Goal: Transaction & Acquisition: Purchase product/service

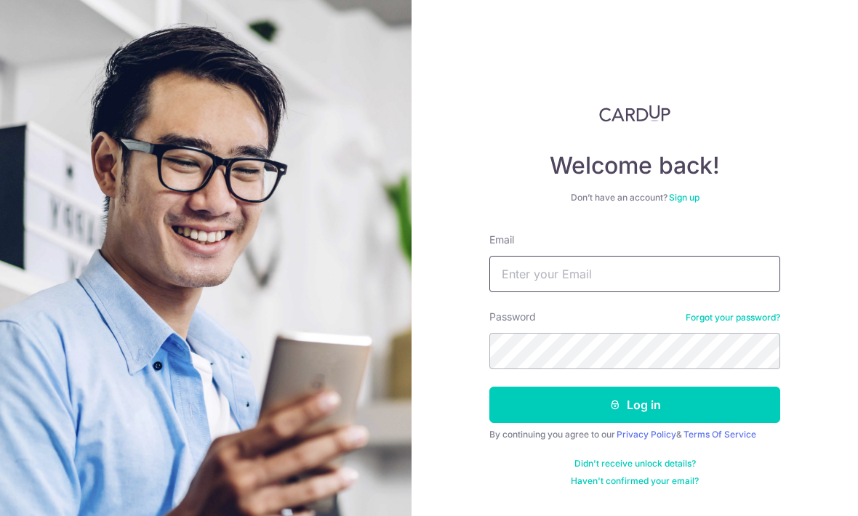
click at [592, 276] on input "Email" at bounding box center [634, 274] width 291 height 36
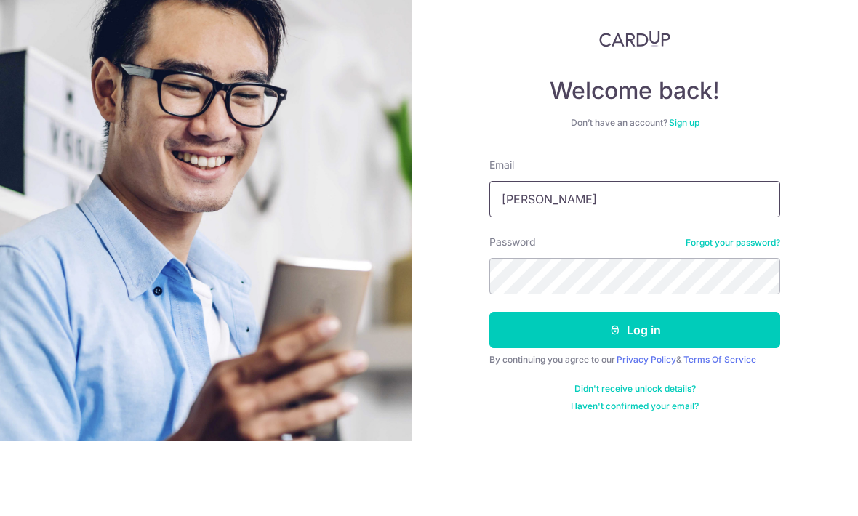
type input "N"
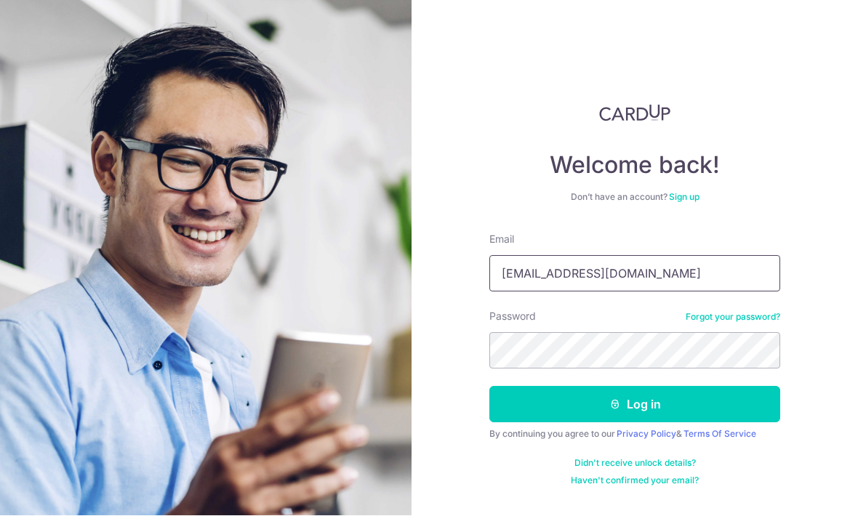
type input "[EMAIL_ADDRESS][DOMAIN_NAME]"
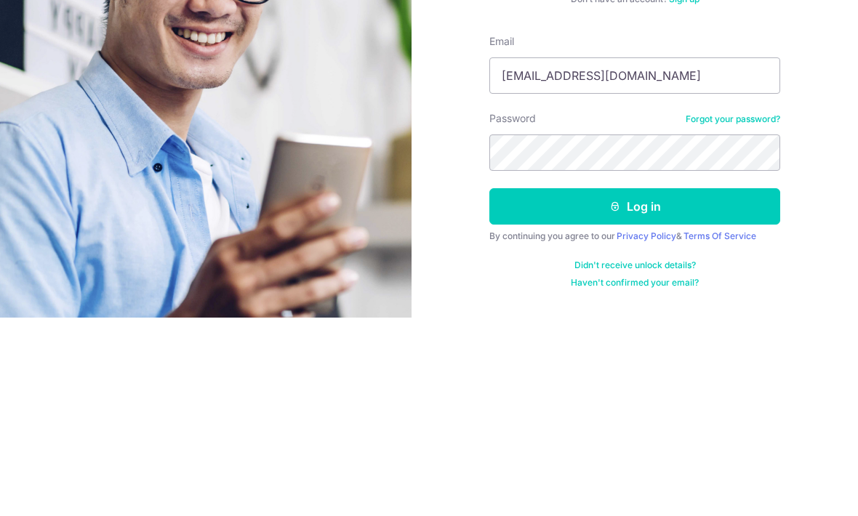
click at [649, 387] on button "Log in" at bounding box center [634, 405] width 291 height 36
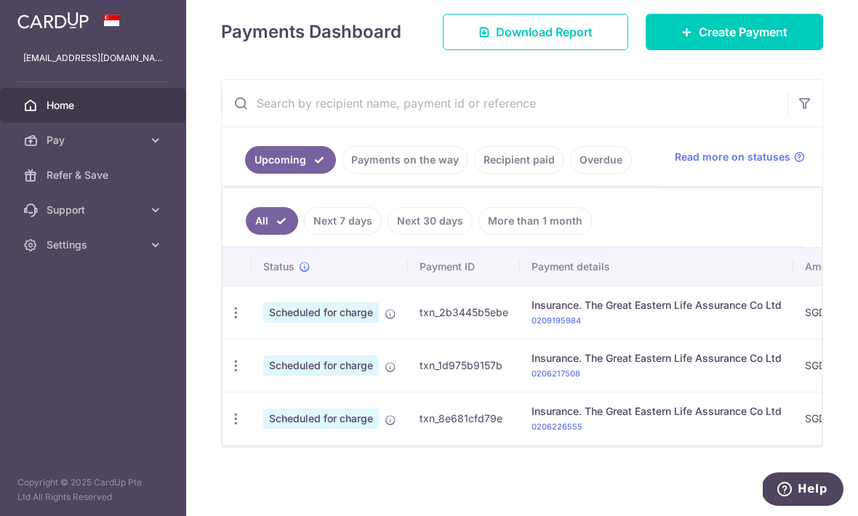
scroll to position [212, 0]
click at [743, 41] on span "Create Payment" at bounding box center [743, 31] width 89 height 17
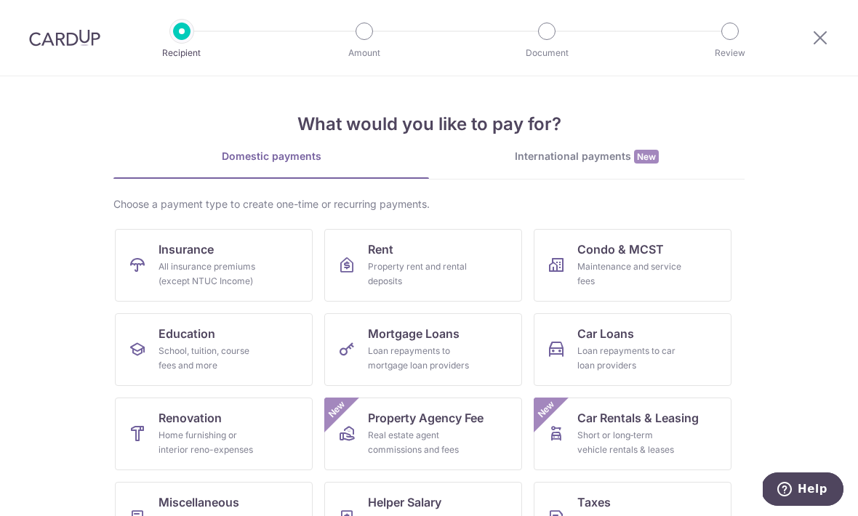
click at [279, 266] on link "Insurance All insurance premiums (except NTUC Income)" at bounding box center [214, 265] width 198 height 73
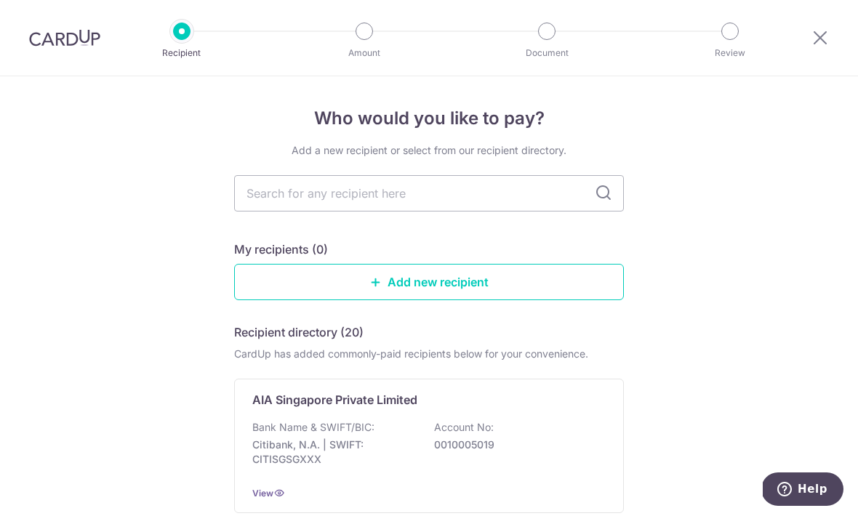
click at [503, 205] on input "text" at bounding box center [429, 193] width 390 height 36
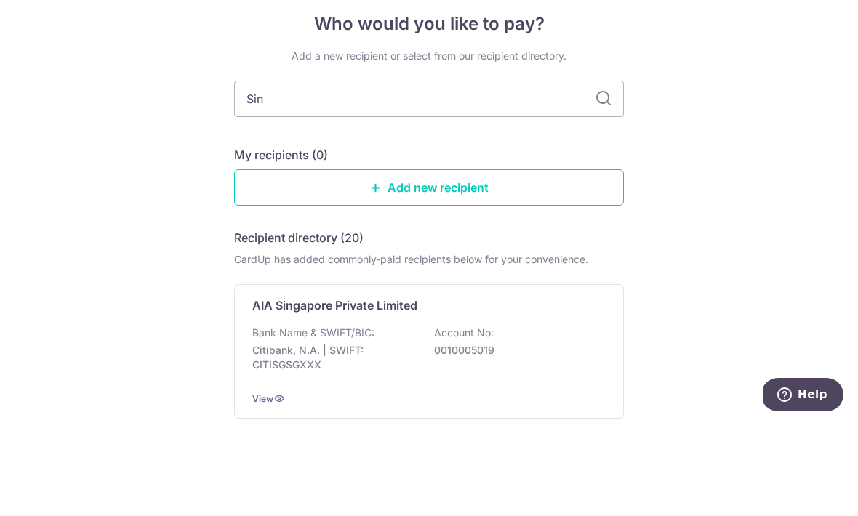
type input "Sing"
type input "Singlife"
click at [605, 185] on icon at bounding box center [603, 193] width 17 height 17
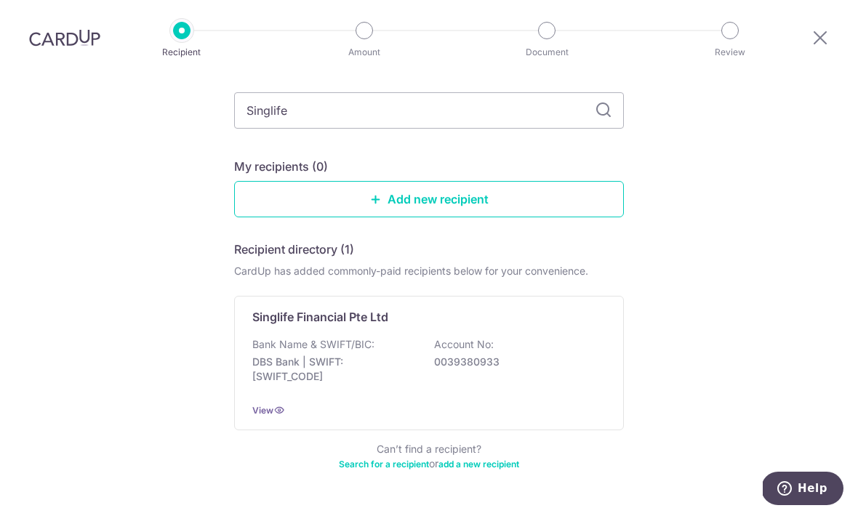
scroll to position [81, 0]
click at [425, 94] on input "Singlife" at bounding box center [429, 112] width 390 height 36
type input "Sing"
click at [608, 103] on icon at bounding box center [603, 111] width 17 height 17
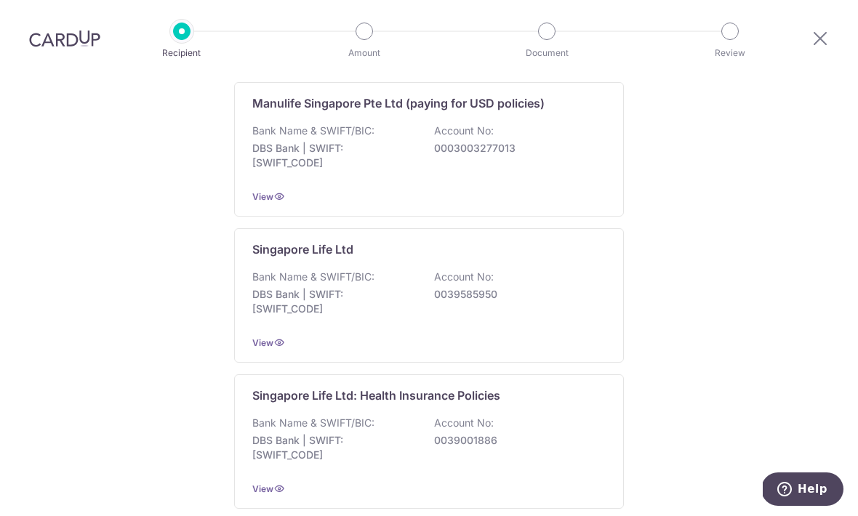
scroll to position [1212, 0]
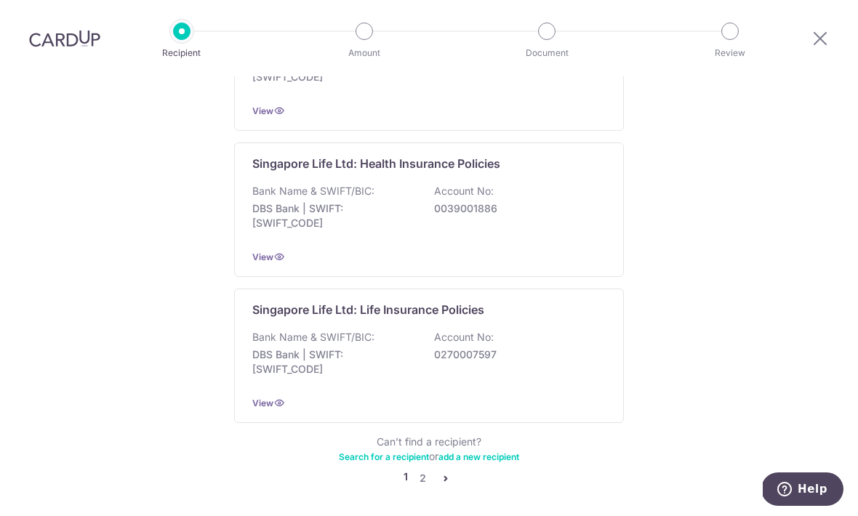
click at [428, 470] on link "2" at bounding box center [422, 478] width 17 height 17
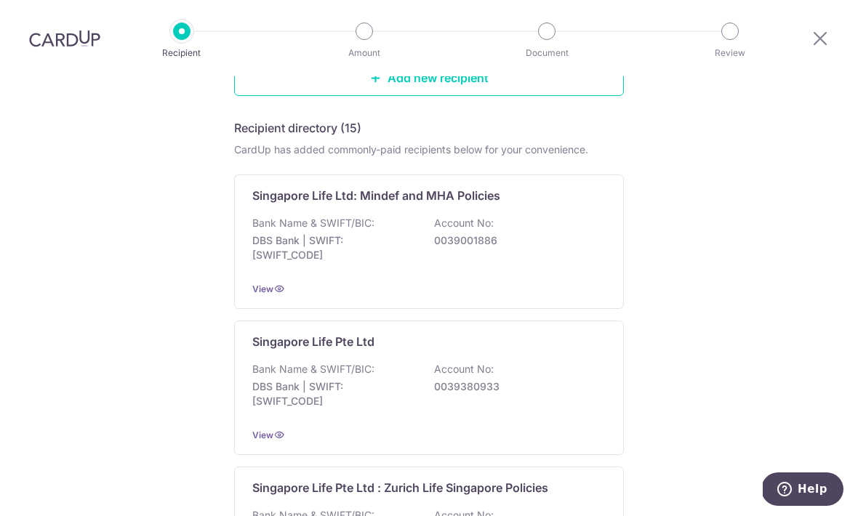
scroll to position [192, 0]
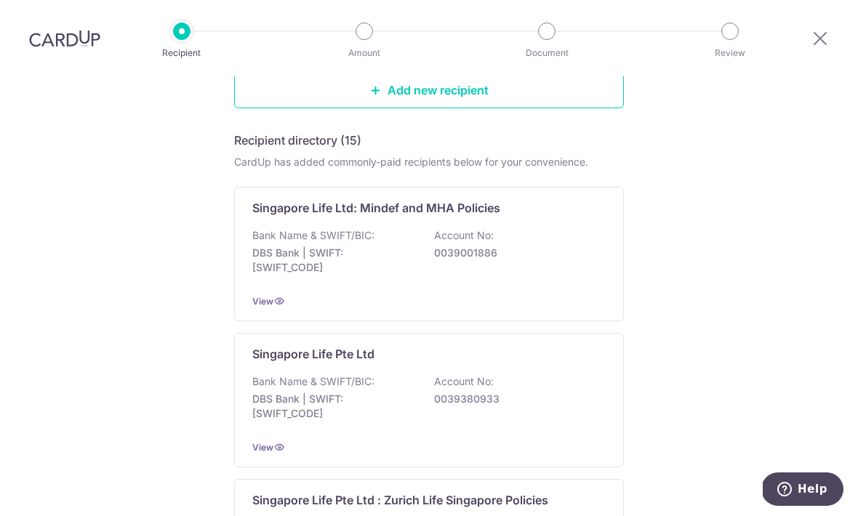
click at [491, 199] on p "Singapore Life Ltd: Mindef and MHA Policies" at bounding box center [376, 207] width 248 height 17
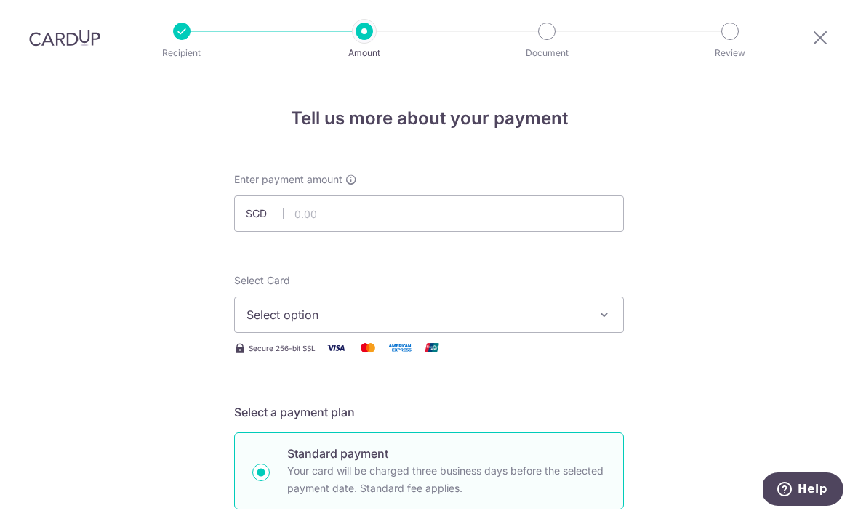
click at [817, 41] on icon at bounding box center [820, 37] width 17 height 18
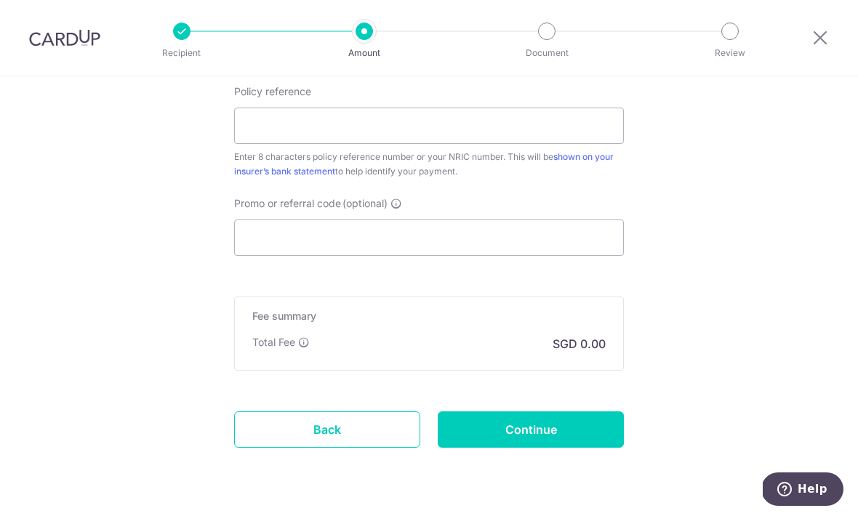
scroll to position [833, 0]
click at [343, 436] on link "Back" at bounding box center [327, 431] width 186 height 36
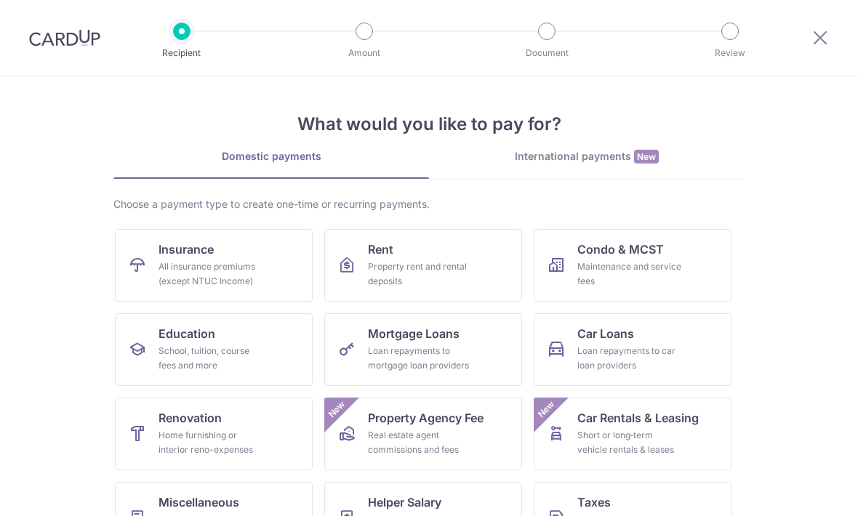
click at [257, 276] on div "All insurance premiums (except NTUC Income)" at bounding box center [211, 274] width 105 height 29
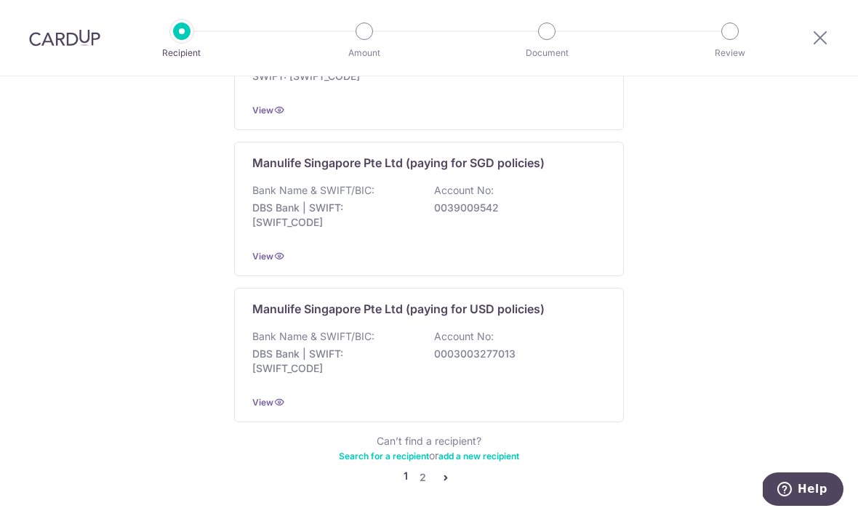
scroll to position [1428, 0]
click at [431, 470] on link "2" at bounding box center [422, 478] width 17 height 17
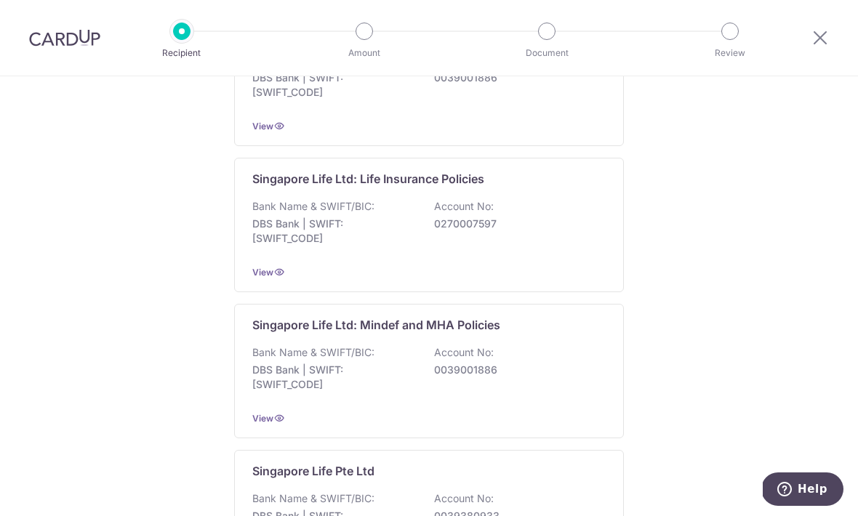
scroll to position [681, 0]
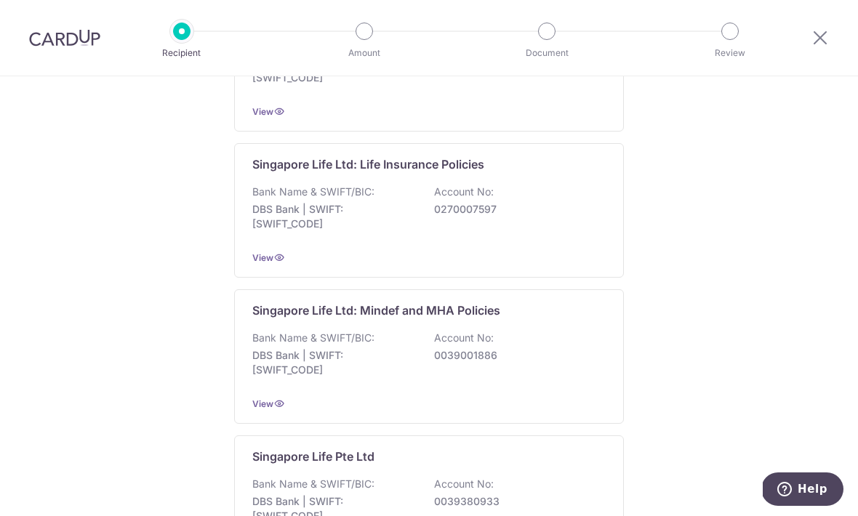
click at [269, 409] on span "View" at bounding box center [262, 404] width 21 height 11
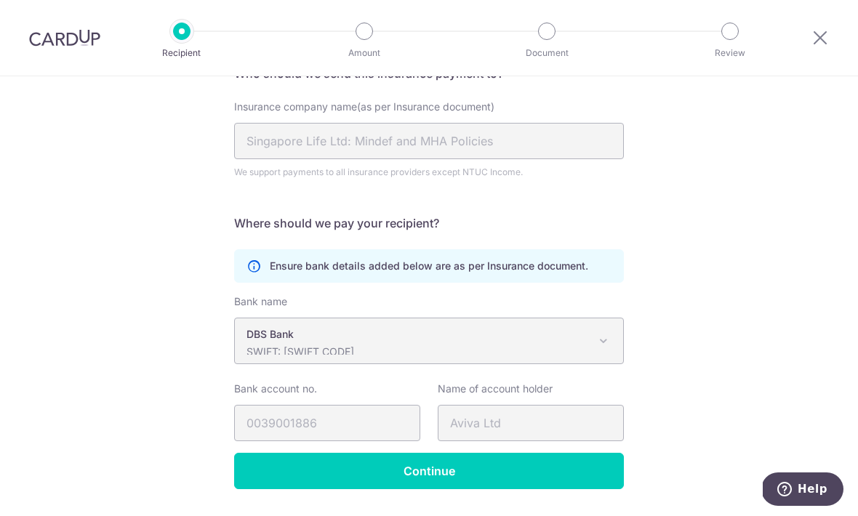
scroll to position [133, 0]
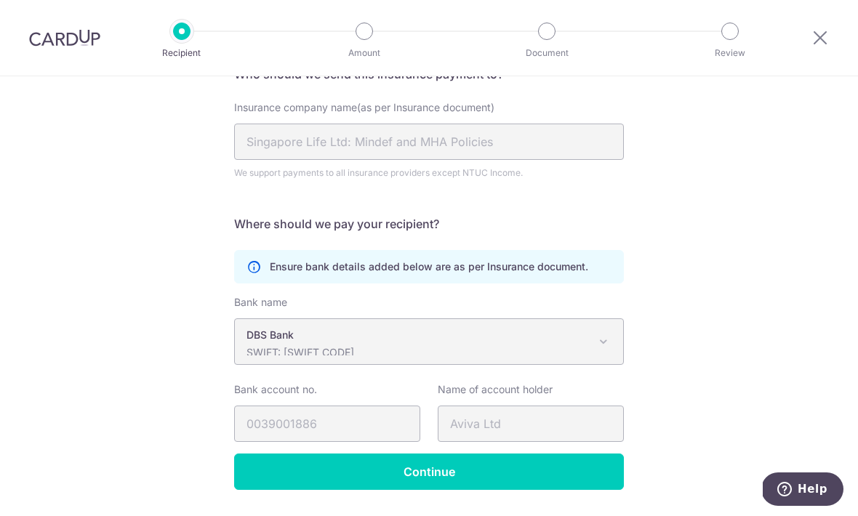
click at [255, 272] on icon at bounding box center [254, 267] width 15 height 15
click at [619, 338] on span "DBS Bank SWIFT: DBSSSGSGXXX" at bounding box center [429, 341] width 388 height 45
click at [610, 344] on span at bounding box center [603, 341] width 17 height 17
click at [817, 37] on icon at bounding box center [820, 37] width 17 height 18
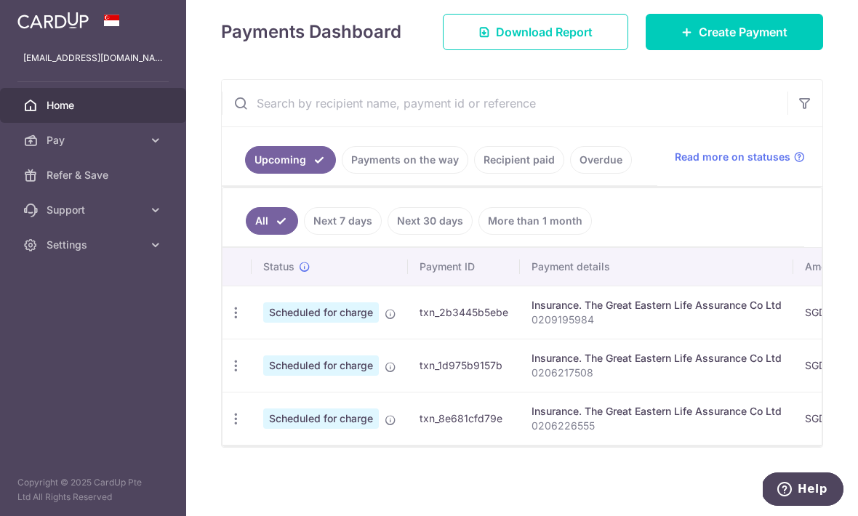
scroll to position [195, 0]
click at [702, 41] on span "Create Payment" at bounding box center [743, 31] width 89 height 17
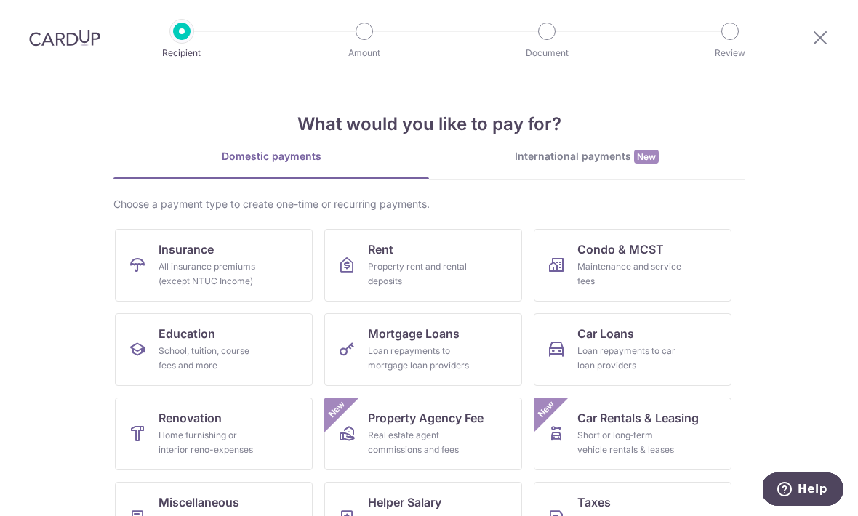
click at [181, 272] on div "All insurance premiums (except NTUC Income)" at bounding box center [211, 274] width 105 height 29
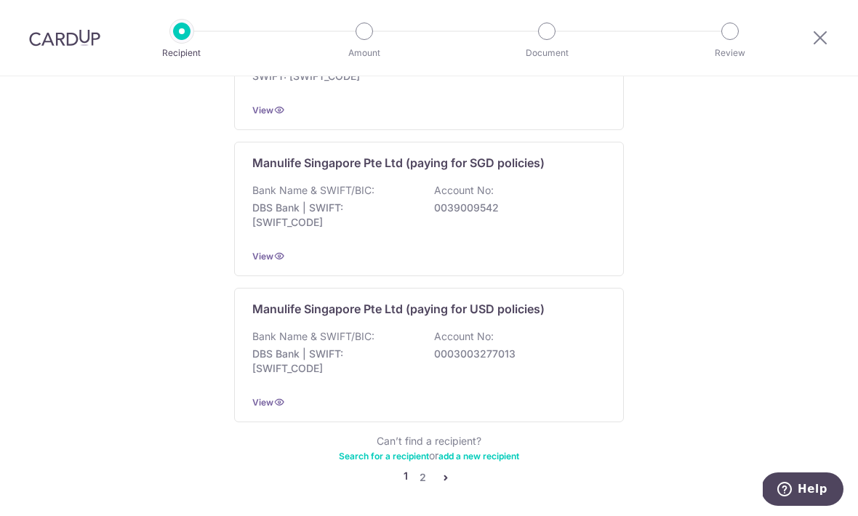
scroll to position [1428, 0]
click at [423, 470] on link "2" at bounding box center [422, 478] width 17 height 17
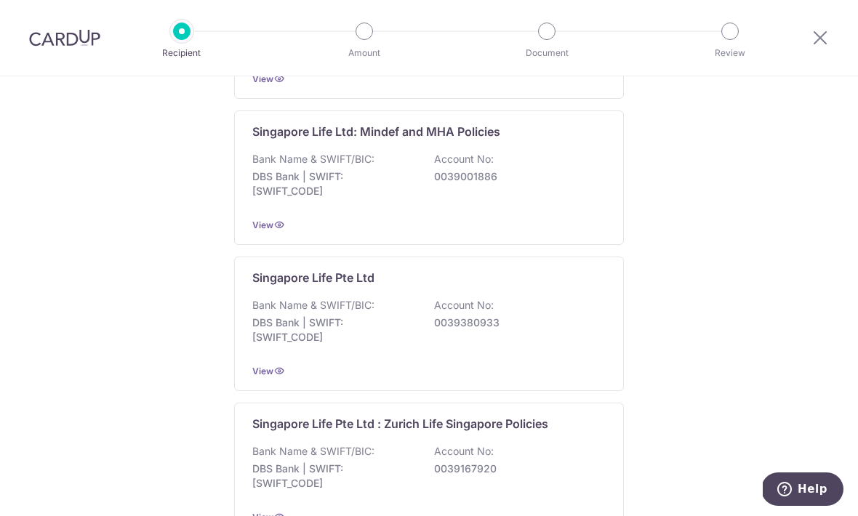
scroll to position [874, 0]
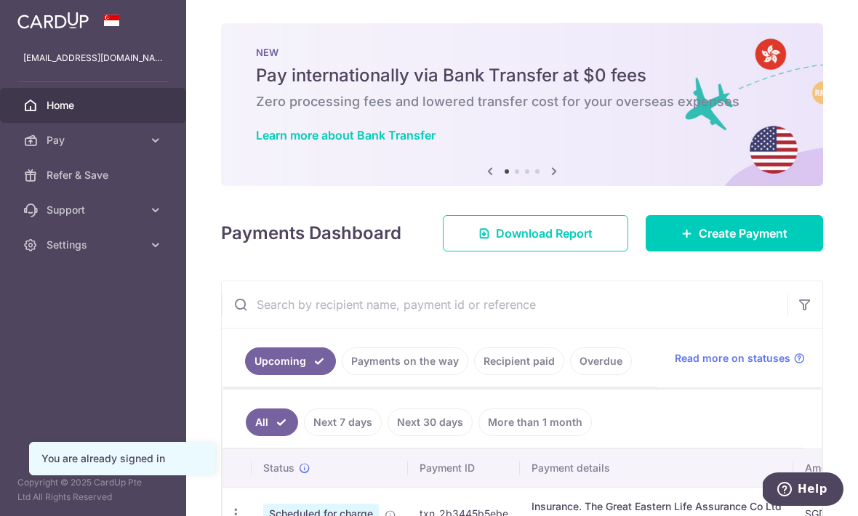
click at [758, 242] on span "Create Payment" at bounding box center [743, 233] width 89 height 17
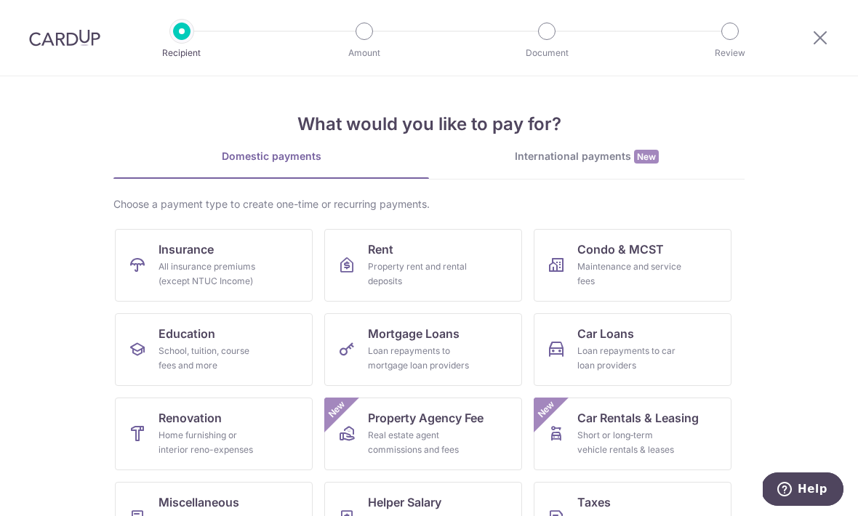
click at [177, 267] on div "All insurance premiums (except NTUC Income)" at bounding box center [211, 274] width 105 height 29
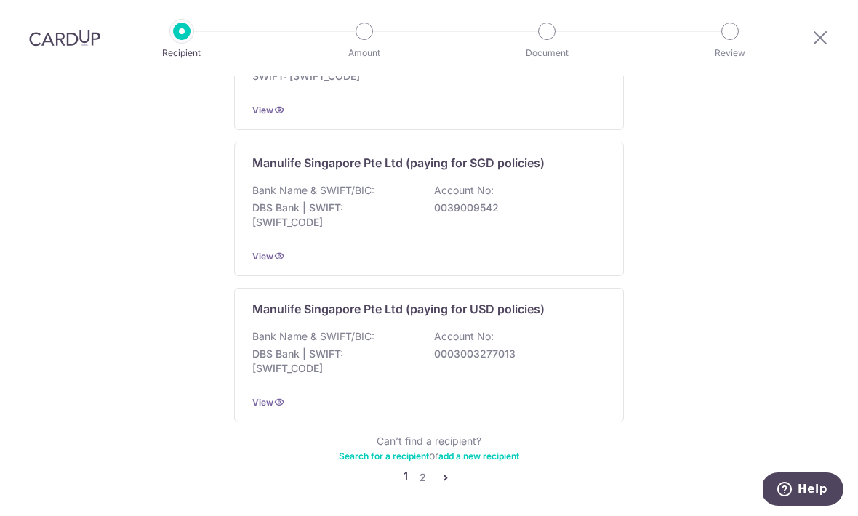
scroll to position [1428, 0]
click at [426, 470] on link "2" at bounding box center [422, 478] width 17 height 17
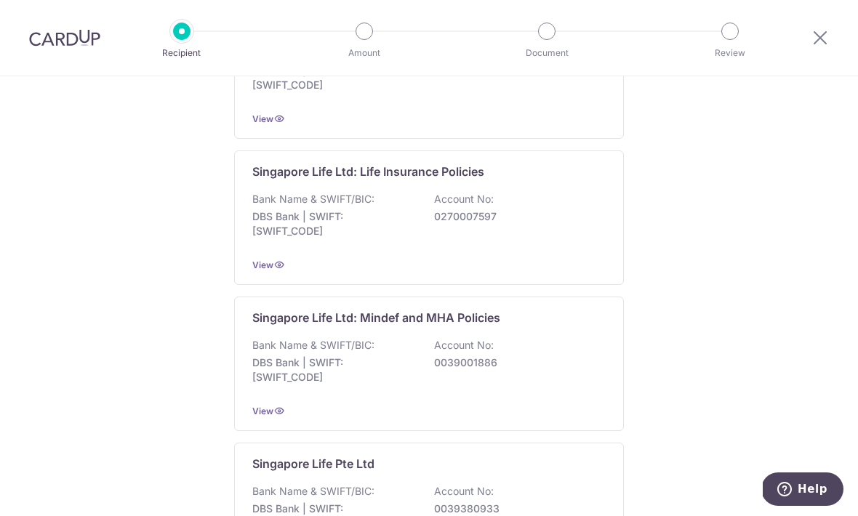
scroll to position [677, 0]
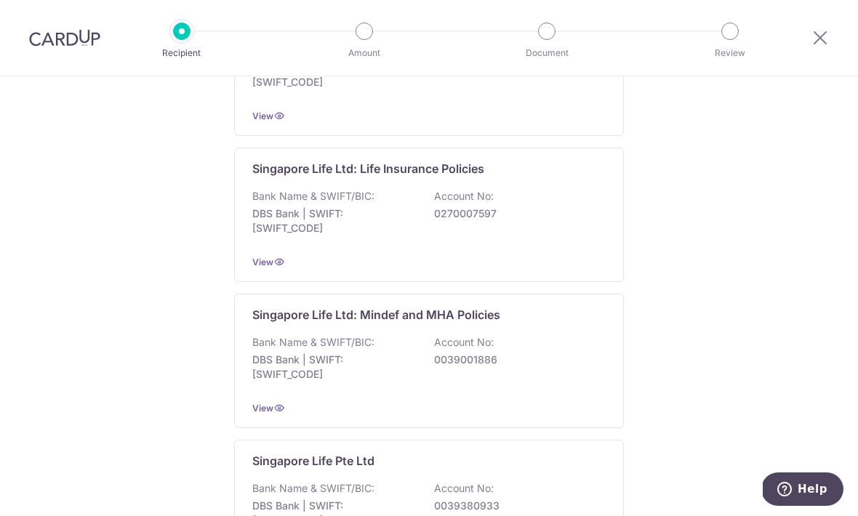
click at [470, 358] on div "Bank Name & SWIFT/BIC: DBS Bank | SWIFT: DBSSSGSGXXX Account No: 0039001886" at bounding box center [428, 362] width 353 height 54
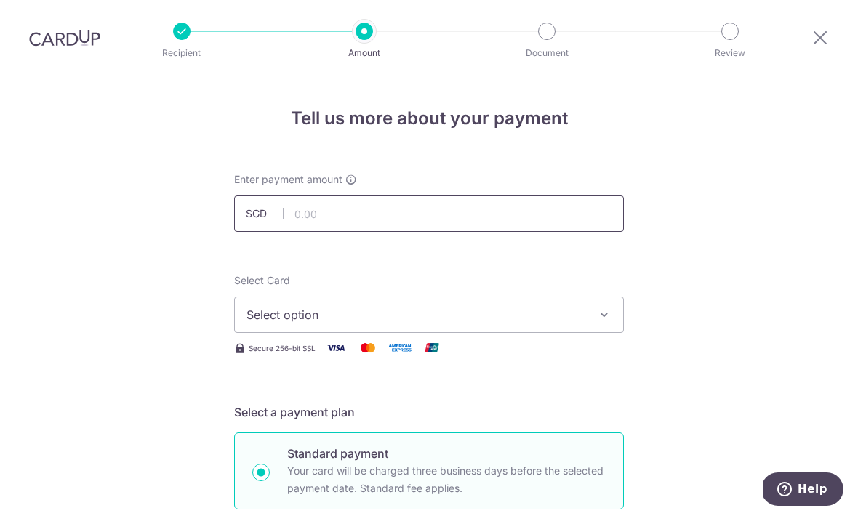
click at [415, 212] on input "text" at bounding box center [429, 214] width 390 height 36
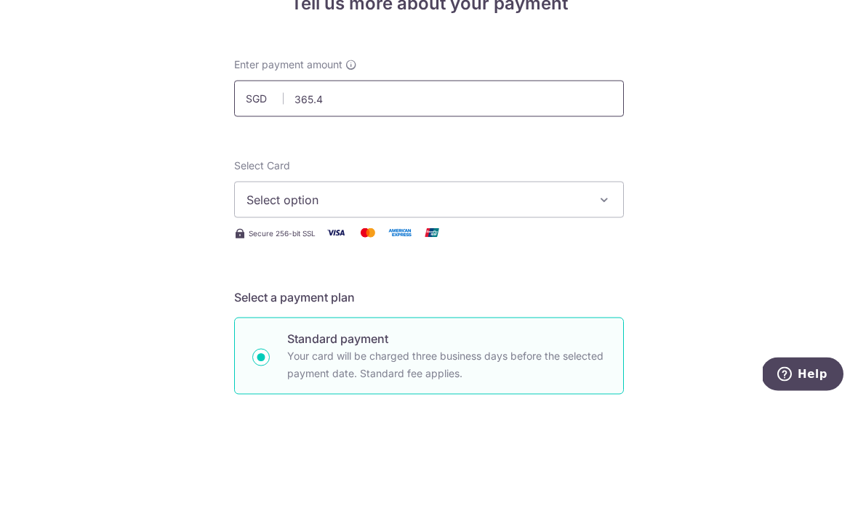
type input "365.40"
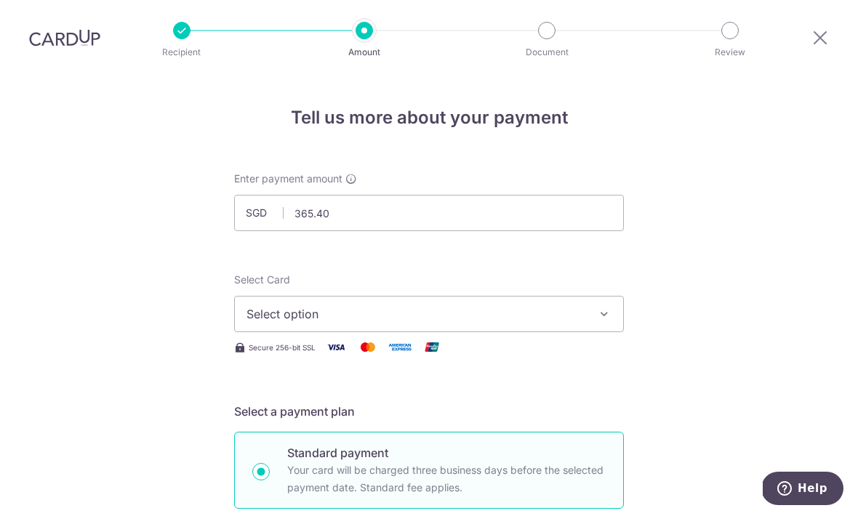
click at [604, 308] on icon "button" at bounding box center [604, 315] width 15 height 15
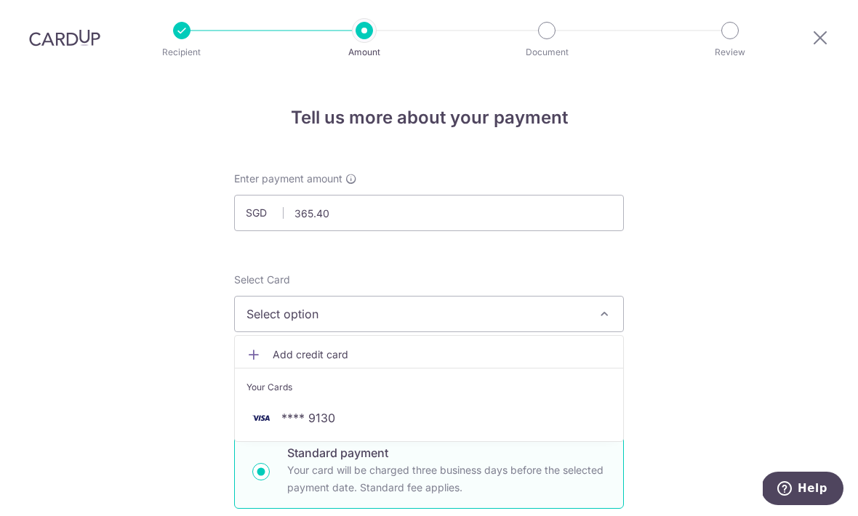
click at [343, 410] on span "**** 9130" at bounding box center [429, 418] width 365 height 17
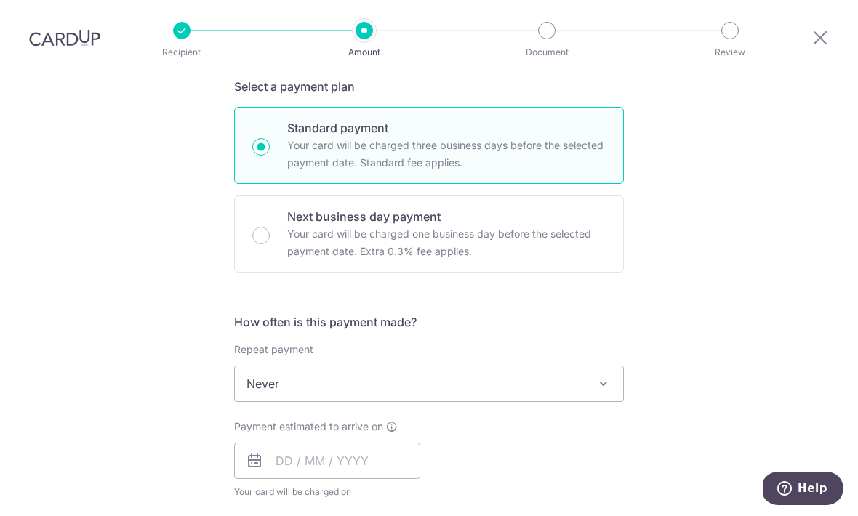
scroll to position [361, 0]
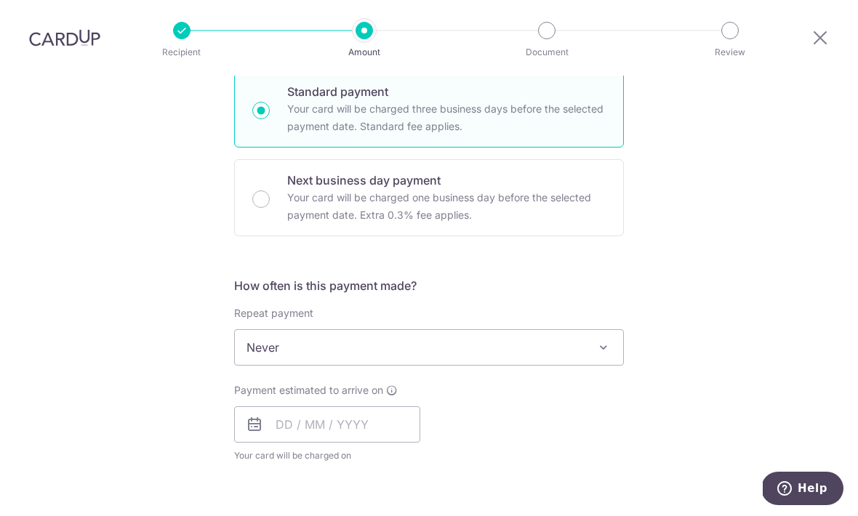
click at [591, 331] on span "Never" at bounding box center [429, 348] width 388 height 35
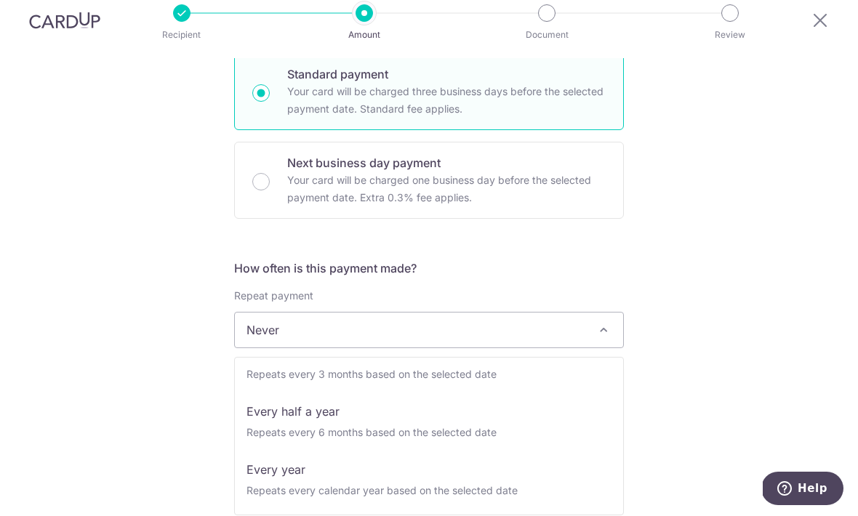
scroll to position [204, 0]
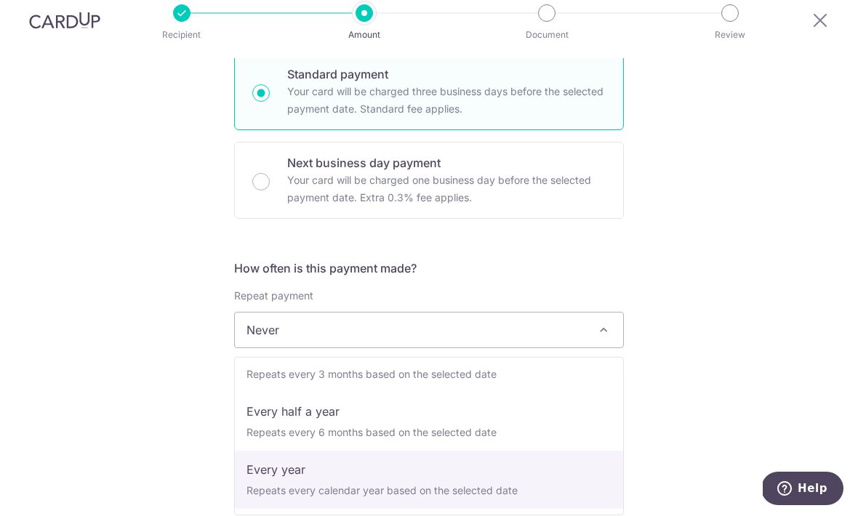
select select "6"
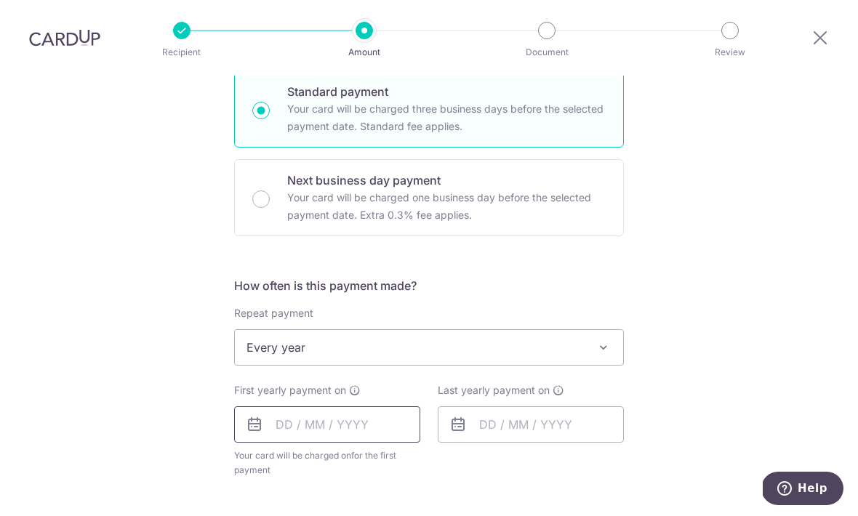
click at [356, 407] on input "text" at bounding box center [327, 425] width 186 height 36
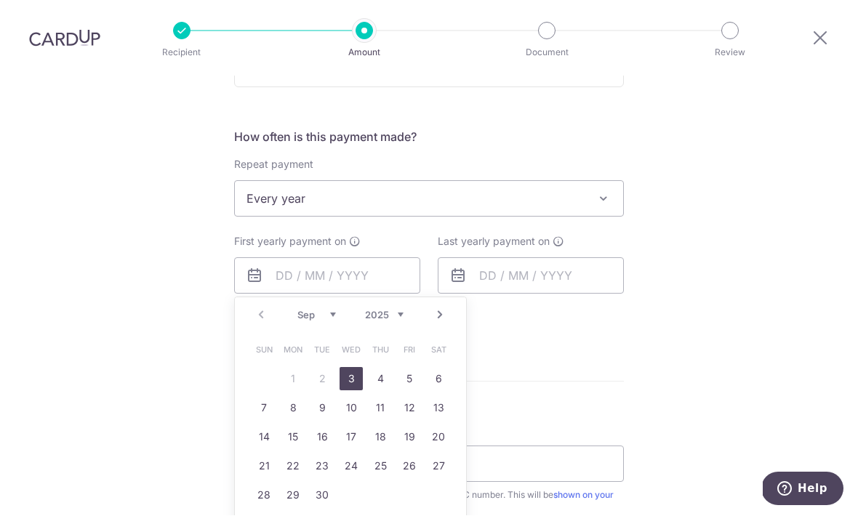
scroll to position [533, 0]
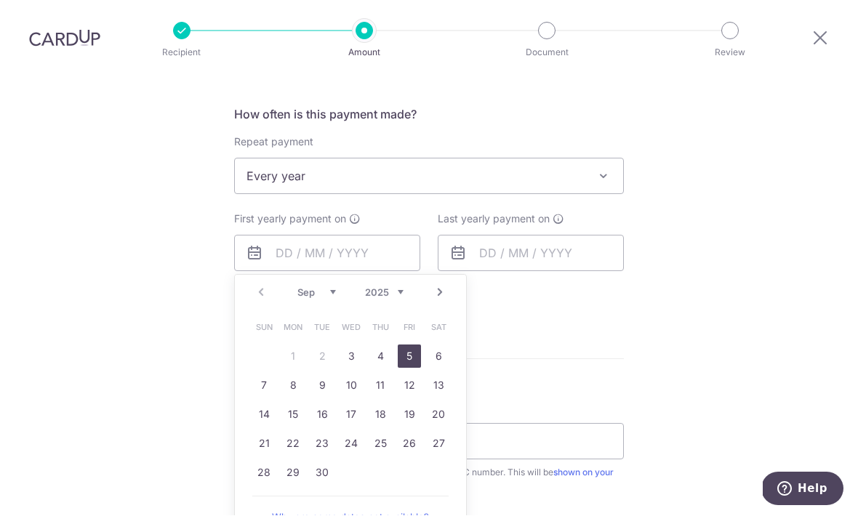
click at [415, 345] on link "5" at bounding box center [409, 356] width 23 height 23
type input "[DATE]"
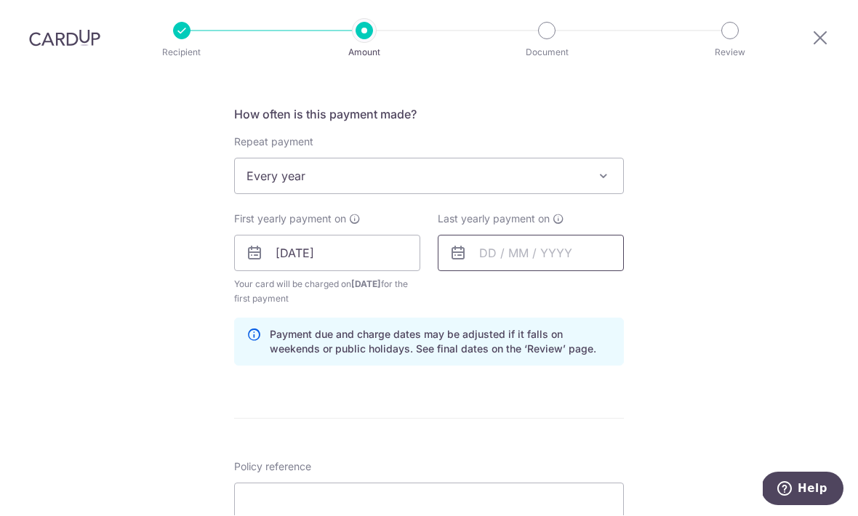
click at [589, 236] on input "text" at bounding box center [531, 254] width 186 height 36
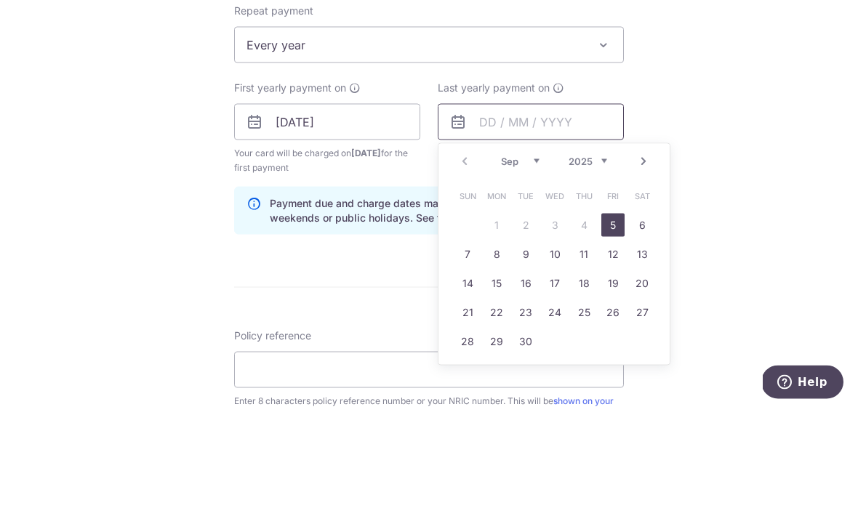
scroll to position [572, 0]
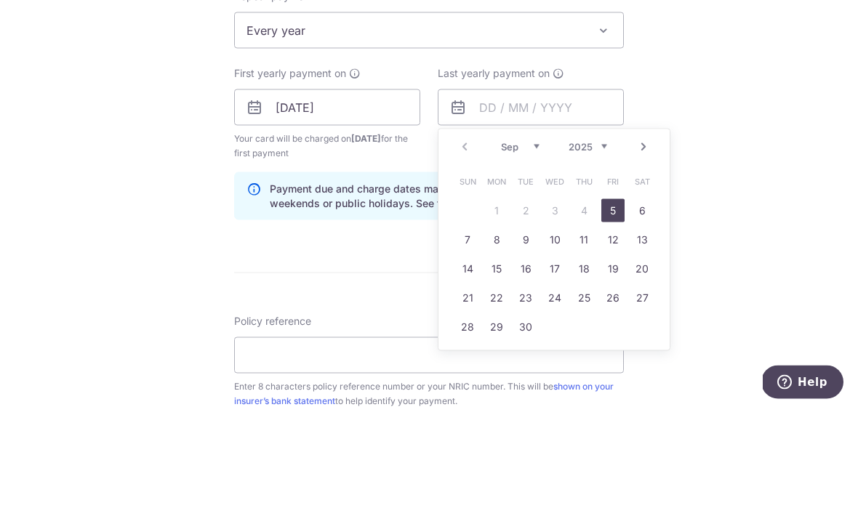
click at [601, 248] on select "2025 2026 2027 2028 2029 2030 2031 2032 2033 2034 2035" at bounding box center [588, 254] width 39 height 12
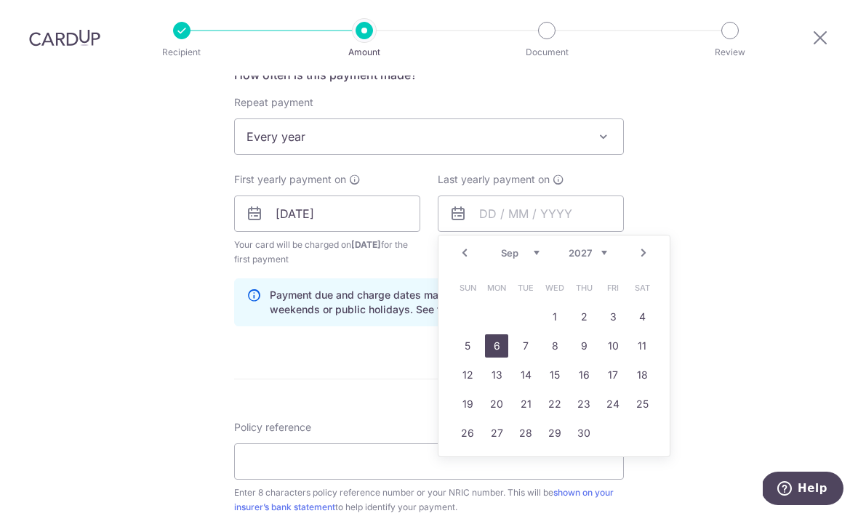
click at [505, 335] on link "6" at bounding box center [496, 346] width 23 height 23
type input "06/09/2027"
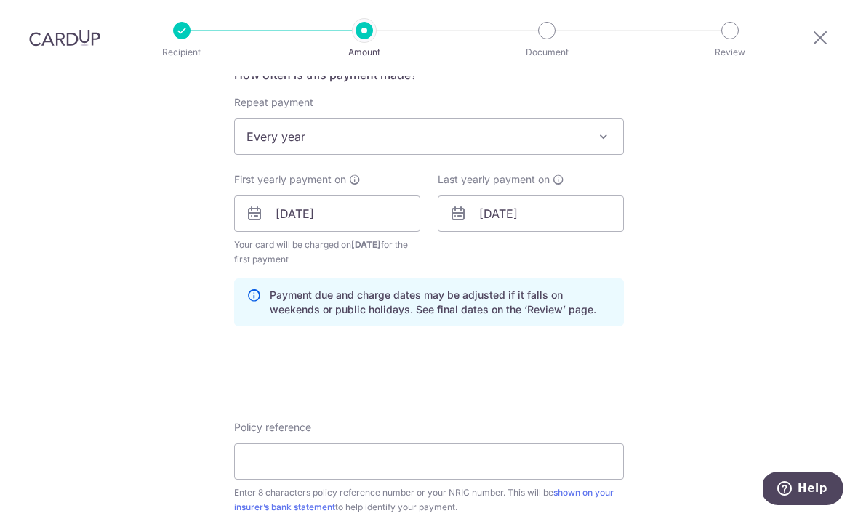
click at [697, 313] on div "Tell us more about your payment Enter payment amount SGD 365.40 365.40 Select C…" at bounding box center [429, 199] width 858 height 1390
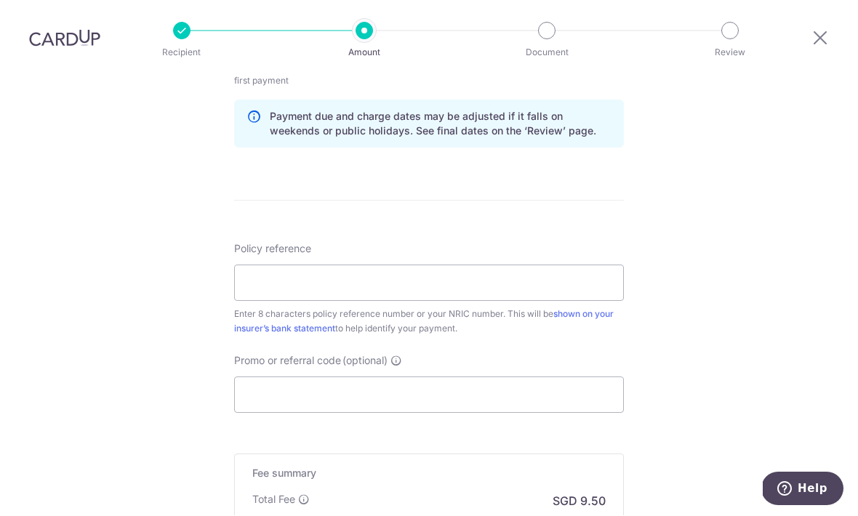
scroll to position [753, 0]
click at [422, 264] on input "Policy reference" at bounding box center [429, 282] width 390 height 36
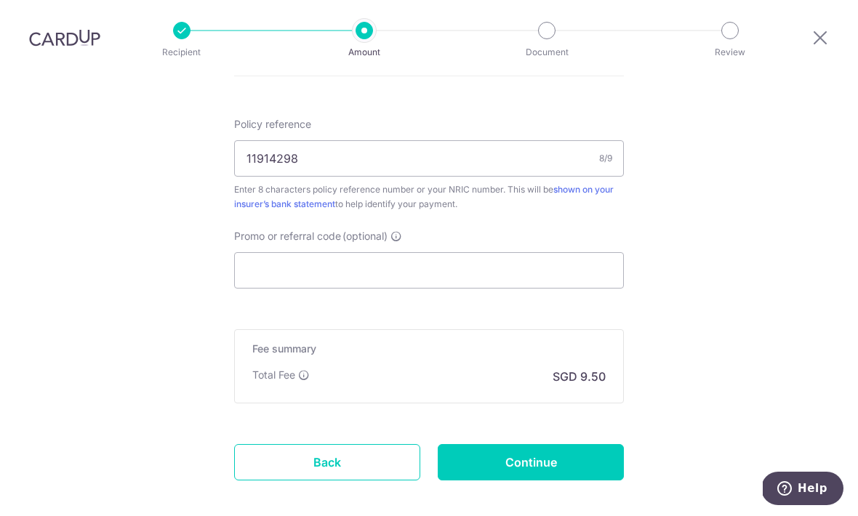
scroll to position [875, 0]
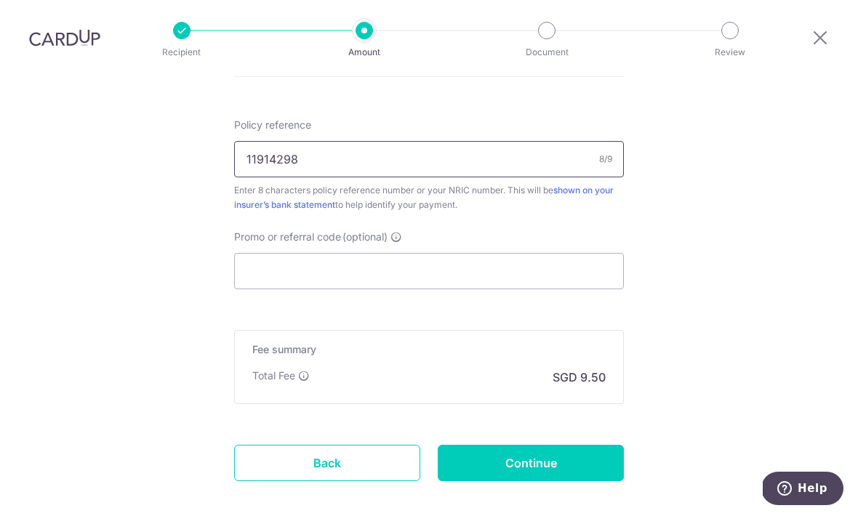
type input "11914298"
click at [485, 254] on input "Promo or referral code (optional)" at bounding box center [429, 272] width 390 height 36
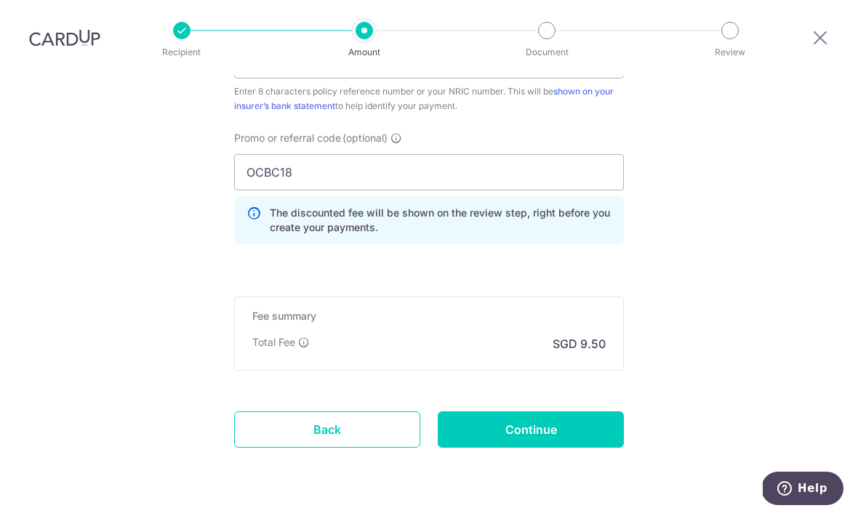
scroll to position [973, 0]
type input "OCBC18"
click at [548, 413] on input "Continue" at bounding box center [531, 431] width 186 height 36
type input "Create Schedule"
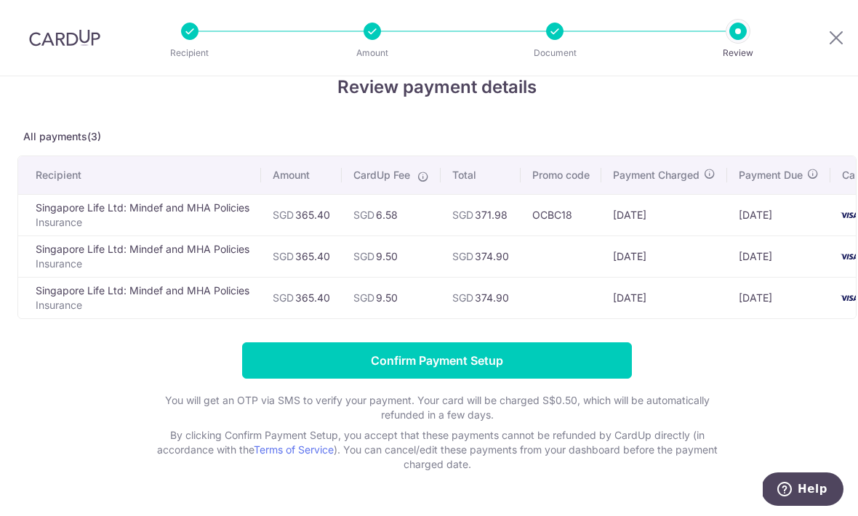
scroll to position [31, 0]
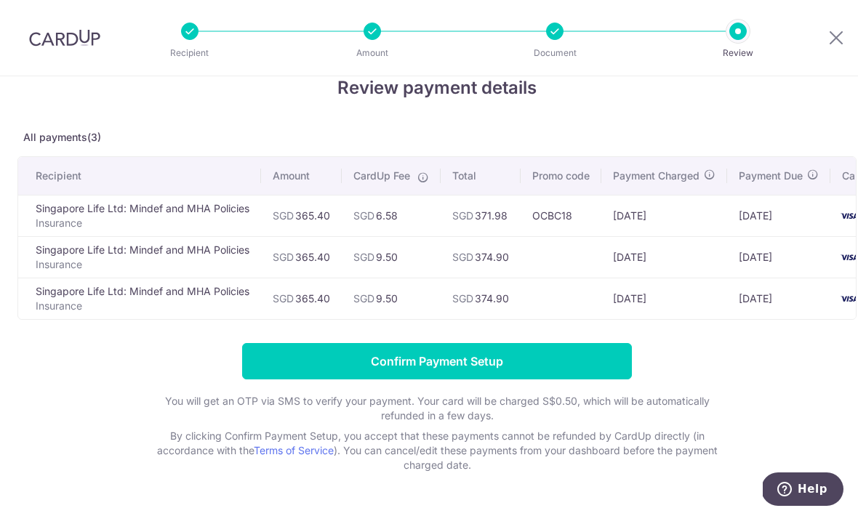
click at [504, 364] on input "Confirm Payment Setup" at bounding box center [437, 361] width 390 height 36
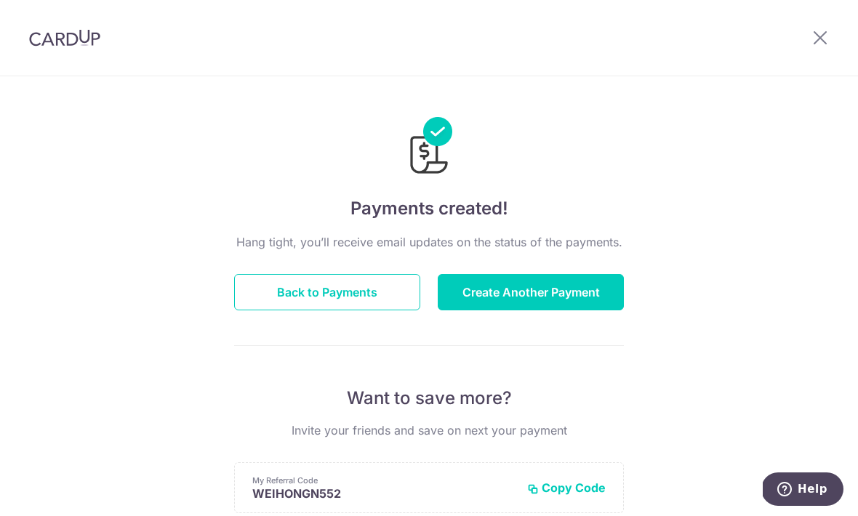
click at [300, 284] on button "Back to Payments" at bounding box center [327, 292] width 186 height 36
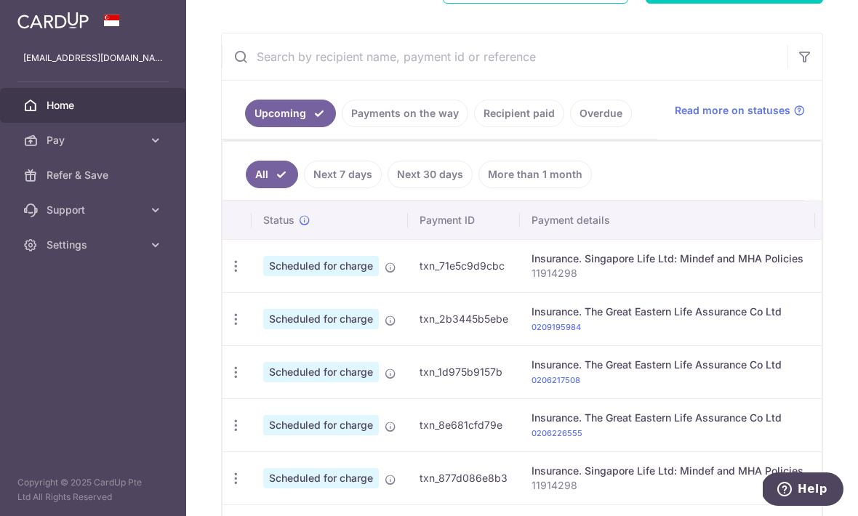
scroll to position [251, 0]
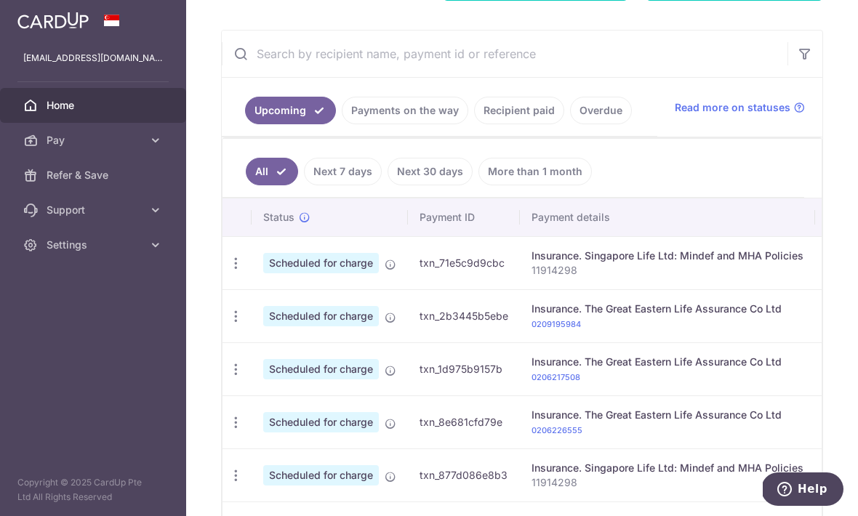
click at [474, 124] on link "Recipient paid" at bounding box center [519, 111] width 90 height 28
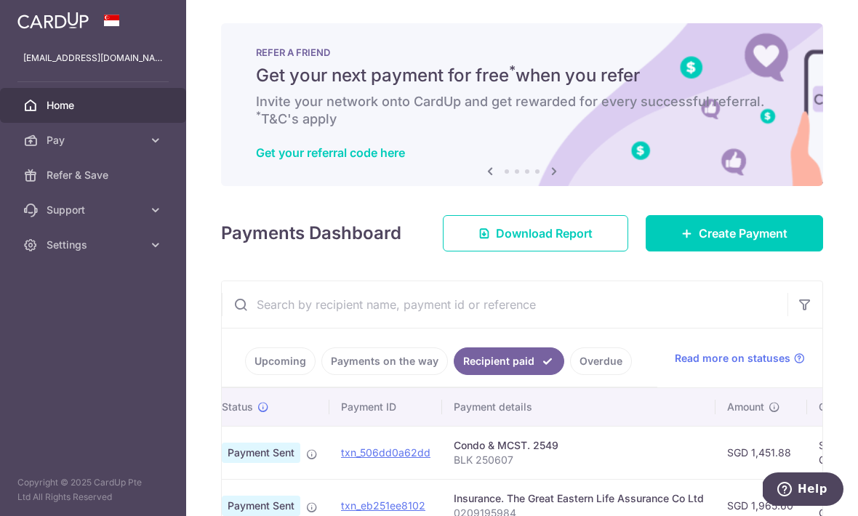
scroll to position [0, 0]
click at [0, 0] on icon "button" at bounding box center [0, 0] width 0 height 0
click at [159, 247] on icon at bounding box center [155, 245] width 15 height 15
click at [82, 311] on span "Logout" at bounding box center [95, 315] width 96 height 15
